Goal: Communication & Community: Connect with others

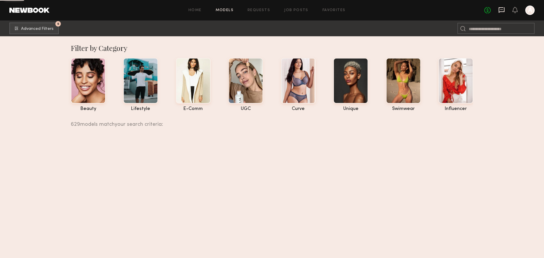
click at [502, 8] on icon at bounding box center [501, 10] width 6 height 6
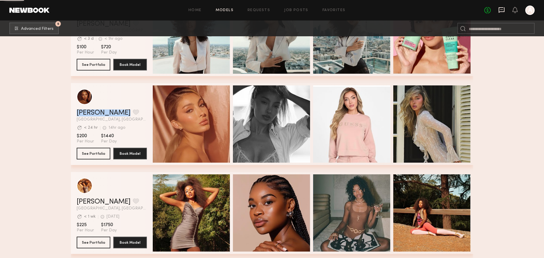
click at [502, 8] on icon at bounding box center [501, 10] width 6 height 6
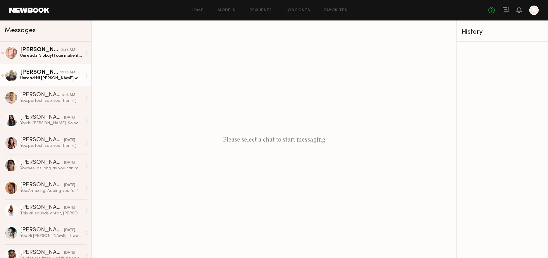
click at [46, 74] on div "[PERSON_NAME]" at bounding box center [40, 73] width 40 height 6
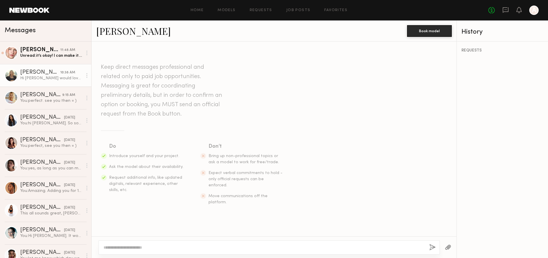
scroll to position [162, 0]
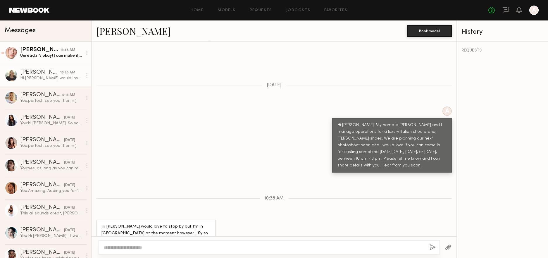
click at [30, 60] on link "[PERSON_NAME] 11:48 AM Unread: it’s okay! I can make it for [DATE]!!" at bounding box center [45, 53] width 91 height 23
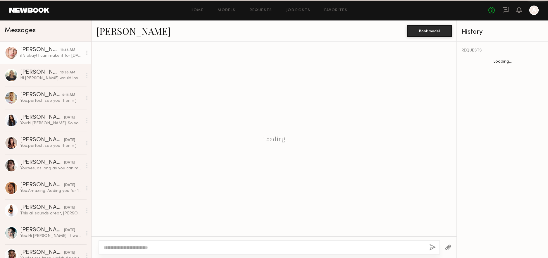
scroll to position [284, 0]
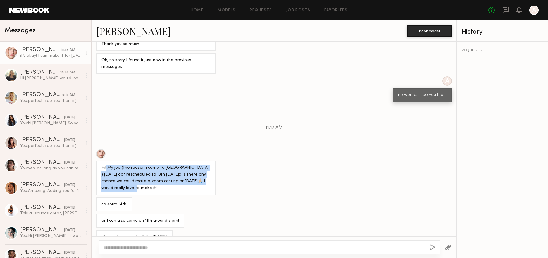
drag, startPoint x: 107, startPoint y: 156, endPoint x: 180, endPoint y: 175, distance: 75.5
click at [180, 175] on div "Hi! My job (the reason i came to [GEOGRAPHIC_DATA] ) [DATE] got rescheduled to …" at bounding box center [156, 178] width 109 height 27
click at [131, 165] on div "Hi! My job (the reason i came to [GEOGRAPHIC_DATA] ) [DATE] got rescheduled to …" at bounding box center [156, 178] width 109 height 27
drag, startPoint x: 114, startPoint y: 166, endPoint x: 170, endPoint y: 177, distance: 57.1
click at [170, 177] on div "Hi! My job (the reason i came to [GEOGRAPHIC_DATA] ) [DATE] got rescheduled to …" at bounding box center [156, 178] width 109 height 27
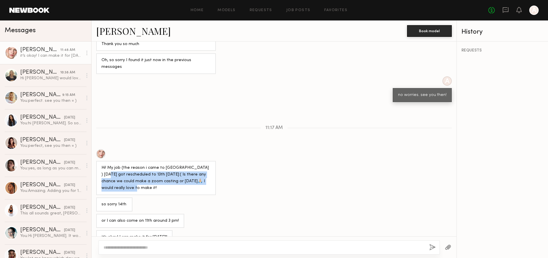
click at [171, 178] on div "Hi! My job (the reason i came to [GEOGRAPHIC_DATA] ) [DATE] got rescheduled to …" at bounding box center [156, 178] width 109 height 27
drag, startPoint x: 112, startPoint y: 170, endPoint x: 159, endPoint y: 179, distance: 47.4
click at [159, 179] on div "Hi! My job (the reason i came to [GEOGRAPHIC_DATA] ) [DATE] got rescheduled to …" at bounding box center [156, 178] width 109 height 27
drag, startPoint x: 124, startPoint y: 168, endPoint x: 146, endPoint y: 177, distance: 23.5
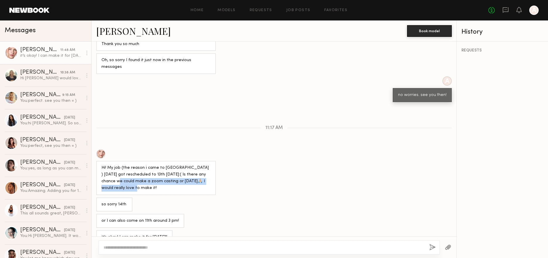
click at [146, 177] on div "Hi! My job (the reason i came to [GEOGRAPHIC_DATA] ) [DATE] got rescheduled to …" at bounding box center [156, 178] width 109 height 27
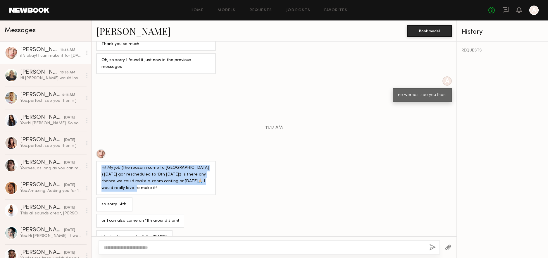
drag, startPoint x: 147, startPoint y: 177, endPoint x: 99, endPoint y: 160, distance: 51.2
click at [96, 158] on div "Hi! My job (the reason i came to [GEOGRAPHIC_DATA] ) [DATE] got rescheduled to …" at bounding box center [274, 172] width 365 height 46
click at [127, 168] on div "Hi! My job (the reason i came to [GEOGRAPHIC_DATA] ) [DATE] got rescheduled to …" at bounding box center [156, 178] width 109 height 27
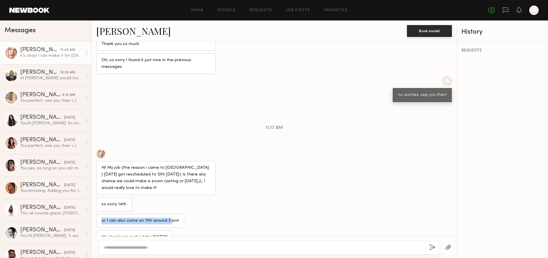
drag, startPoint x: 102, startPoint y: 209, endPoint x: 169, endPoint y: 209, distance: 67.6
click at [169, 218] on div "or I can also come on 11th around 3 pm!" at bounding box center [141, 221] width 78 height 7
click at [170, 218] on div "or I can also come on 11th around 3 pm!" at bounding box center [141, 221] width 78 height 7
click at [133, 247] on textarea at bounding box center [264, 248] width 321 height 6
drag, startPoint x: 115, startPoint y: 247, endPoint x: 98, endPoint y: 246, distance: 17.3
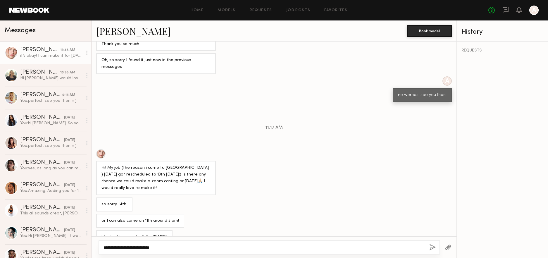
click at [98, 246] on div "**********" at bounding box center [274, 247] width 365 height 22
click at [158, 248] on textarea "**********" at bounding box center [264, 248] width 321 height 6
type textarea "**********"
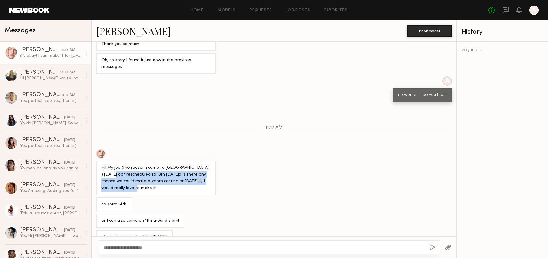
drag, startPoint x: 117, startPoint y: 161, endPoint x: 171, endPoint y: 175, distance: 55.8
click at [171, 175] on div "Hi! My job (the reason i came to [GEOGRAPHIC_DATA] ) [DATE] got rescheduled to …" at bounding box center [156, 178] width 109 height 27
click at [152, 175] on div "Hi! My job (the reason i came to [GEOGRAPHIC_DATA] ) [DATE] got rescheduled to …" at bounding box center [156, 178] width 109 height 27
drag, startPoint x: 144, startPoint y: 175, endPoint x: 102, endPoint y: 157, distance: 45.7
click at [102, 165] on div "Hi! My job (the reason i came to [GEOGRAPHIC_DATA] ) [DATE] got rescheduled to …" at bounding box center [156, 178] width 109 height 27
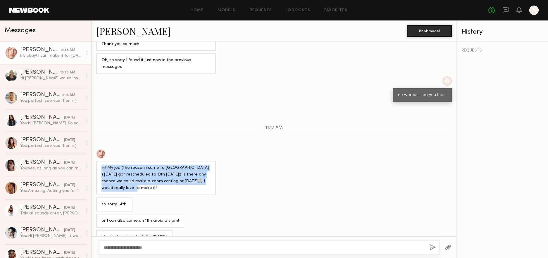
click at [108, 165] on div "Hi! My job (the reason i came to [GEOGRAPHIC_DATA] ) [DATE] got rescheduled to …" at bounding box center [156, 178] width 109 height 27
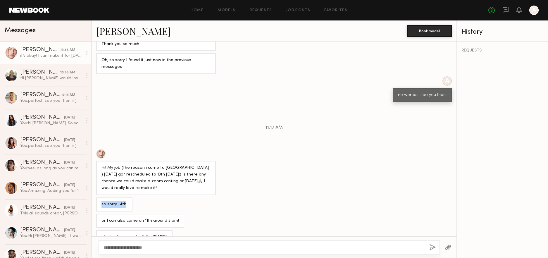
drag, startPoint x: 101, startPoint y: 194, endPoint x: 123, endPoint y: 193, distance: 22.6
click at [123, 197] on div "so sorry 14th" at bounding box center [114, 204] width 36 height 14
click at [123, 201] on div "so sorry 14th" at bounding box center [115, 204] width 26 height 7
drag, startPoint x: 112, startPoint y: 209, endPoint x: 158, endPoint y: 209, distance: 45.9
click at [156, 218] on div "or I can also come on 11th around 3 pm!" at bounding box center [141, 221] width 78 height 7
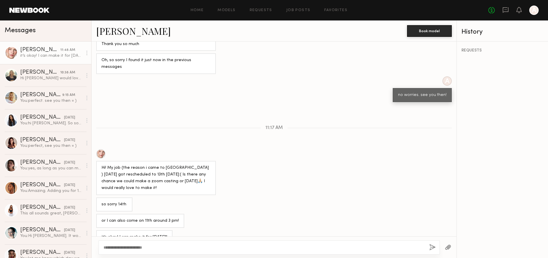
click at [159, 218] on div "or I can also come on 11th around 3 pm!" at bounding box center [141, 221] width 78 height 7
drag, startPoint x: 118, startPoint y: 209, endPoint x: 150, endPoint y: 209, distance: 32.5
click at [150, 218] on div "or I can also come on 11th around 3 pm!" at bounding box center [141, 221] width 78 height 7
click at [145, 218] on div "or I can also come on 11th around 3 pm!" at bounding box center [141, 221] width 78 height 7
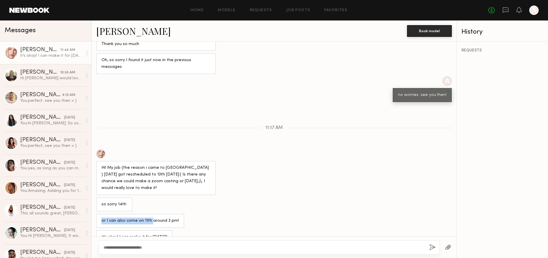
drag, startPoint x: 102, startPoint y: 208, endPoint x: 151, endPoint y: 208, distance: 48.3
click at [151, 218] on div "or I can also come on 11th around 3 pm!" at bounding box center [141, 221] width 78 height 7
click at [152, 218] on div "or I can also come on 11th around 3 pm!" at bounding box center [141, 221] width 78 height 7
click at [139, 245] on textarea "**********" at bounding box center [264, 248] width 321 height 6
click at [163, 247] on textarea "**********" at bounding box center [264, 248] width 321 height 6
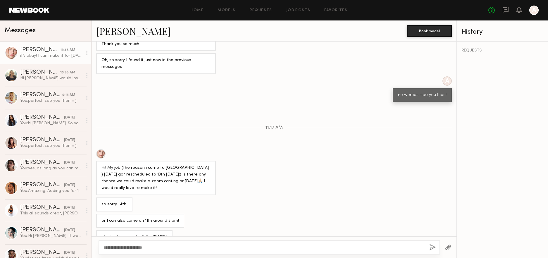
click at [430, 245] on button "button" at bounding box center [432, 247] width 6 height 7
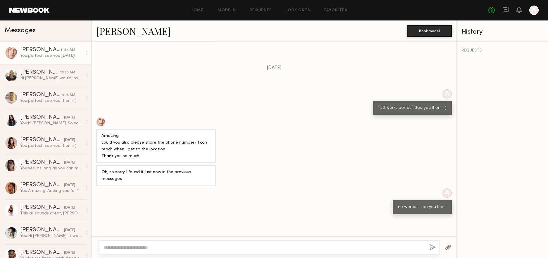
scroll to position [221, 0]
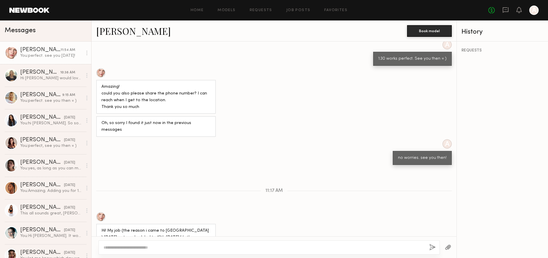
click at [102, 70] on div at bounding box center [100, 72] width 9 height 9
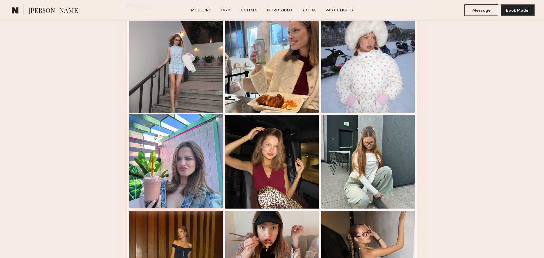
scroll to position [746, 0]
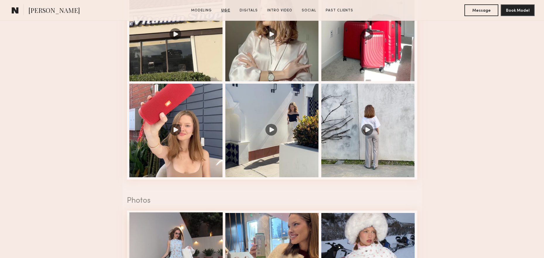
click at [179, 224] on div at bounding box center [176, 259] width 94 height 94
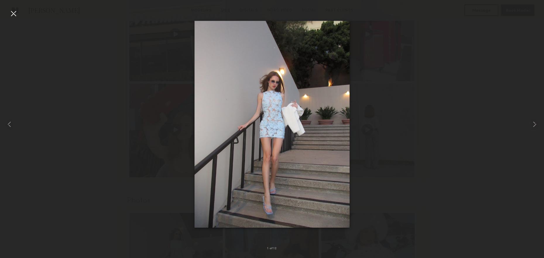
click at [14, 13] on div at bounding box center [13, 13] width 9 height 9
